Goal: Find specific page/section: Find specific page/section

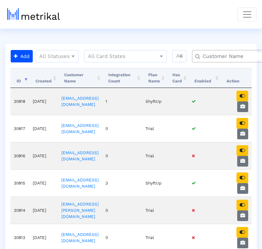
click at [208, 55] on input "text" at bounding box center [238, 56] width 81 height 7
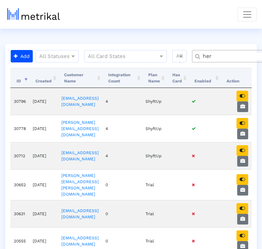
type input "her"
click at [225, 53] on input "her" at bounding box center [238, 56] width 80 height 7
click at [245, 96] on icon "button" at bounding box center [242, 95] width 6 height 5
